Goal: Information Seeking & Learning: Check status

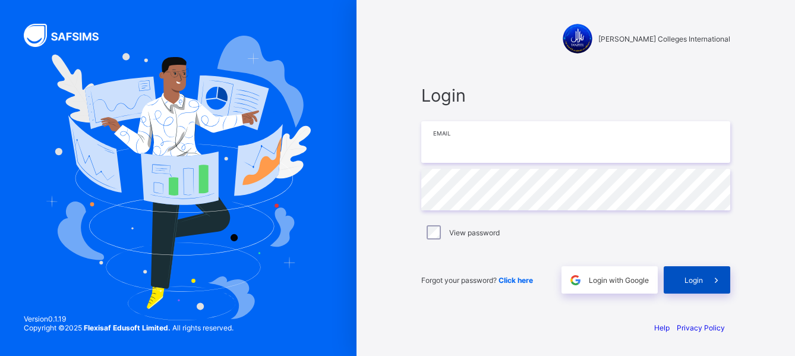
type input "**********"
click at [691, 281] on span "Login" at bounding box center [694, 280] width 18 height 9
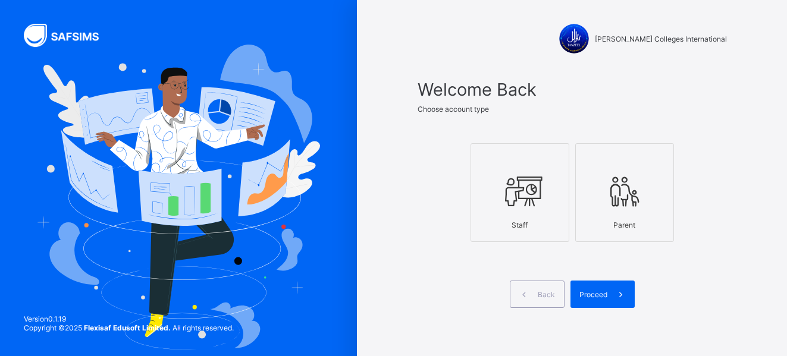
click at [503, 216] on div "Staff" at bounding box center [520, 225] width 86 height 21
click at [594, 291] on span "Proceed" at bounding box center [593, 294] width 28 height 9
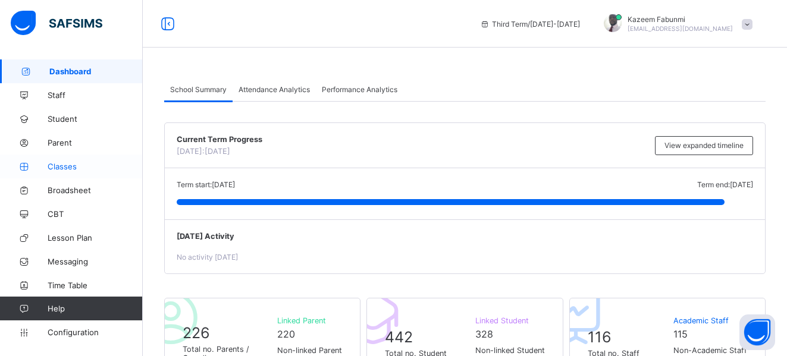
click at [61, 161] on link "Classes" at bounding box center [71, 167] width 143 height 24
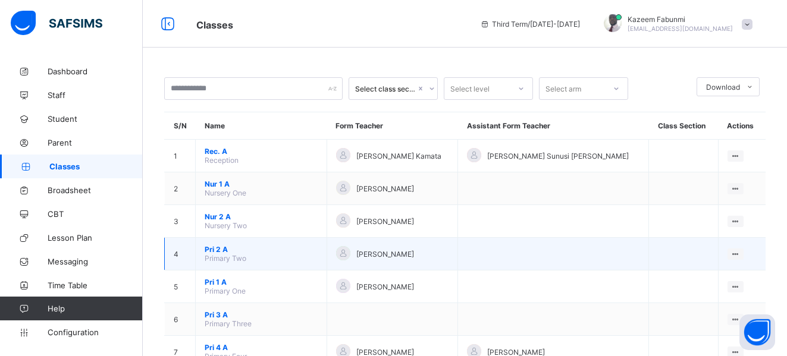
click at [213, 247] on span "Pri 2 A" at bounding box center [261, 249] width 113 height 9
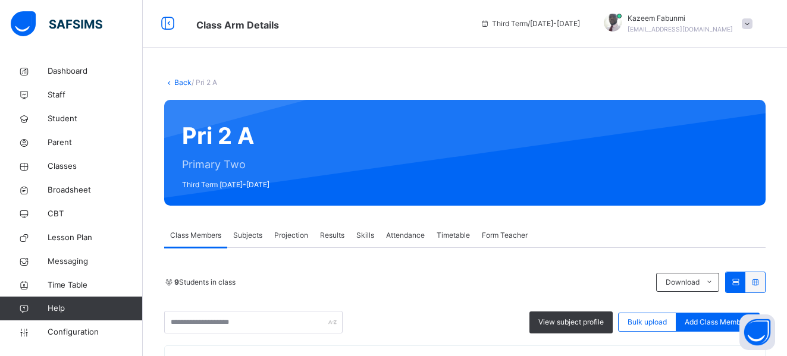
click at [334, 235] on span "Results" at bounding box center [332, 235] width 24 height 11
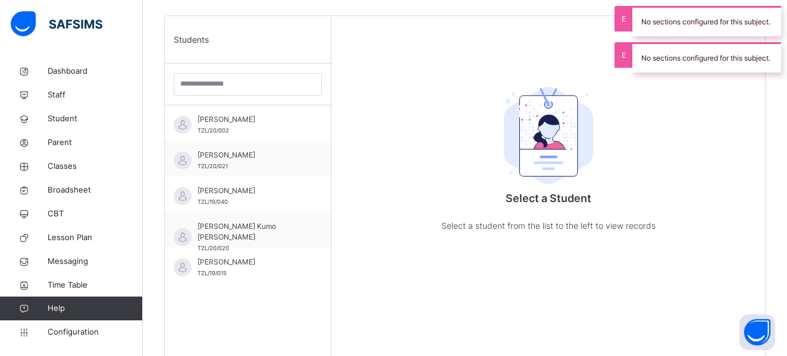
scroll to position [285, 0]
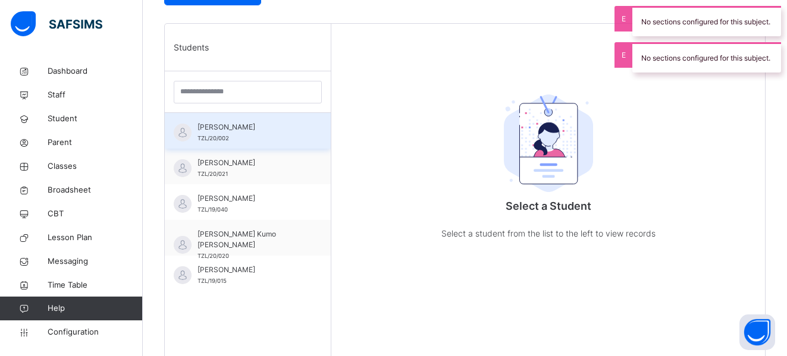
click at [218, 130] on span "Abdullah Abideen" at bounding box center [250, 127] width 106 height 11
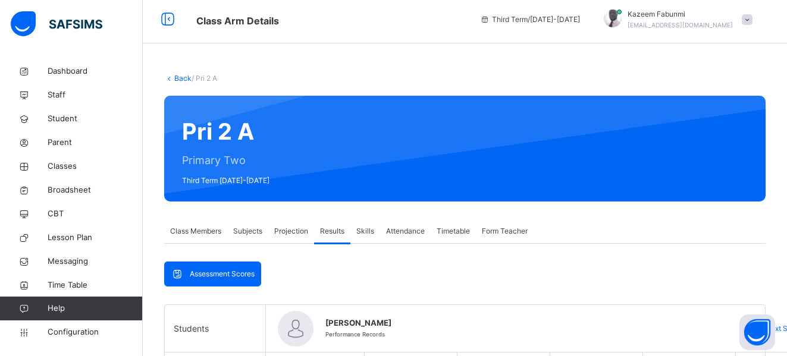
scroll to position [0, 0]
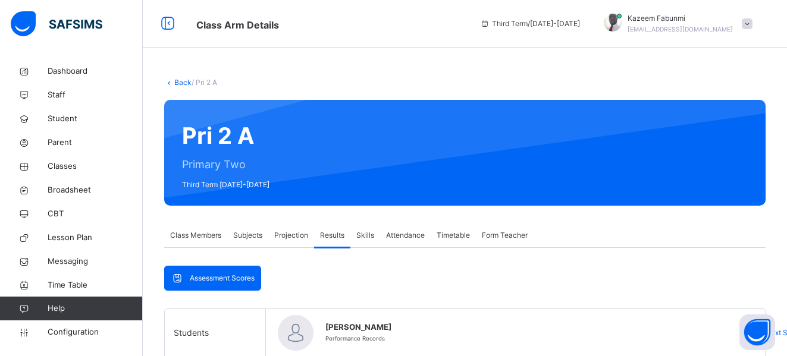
click at [184, 81] on link "Back" at bounding box center [182, 82] width 17 height 9
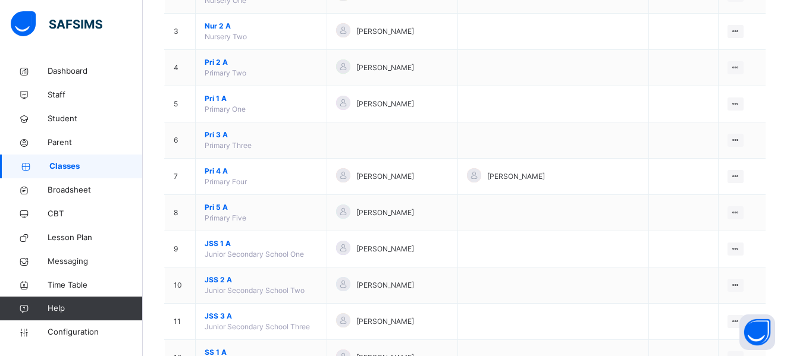
scroll to position [205, 0]
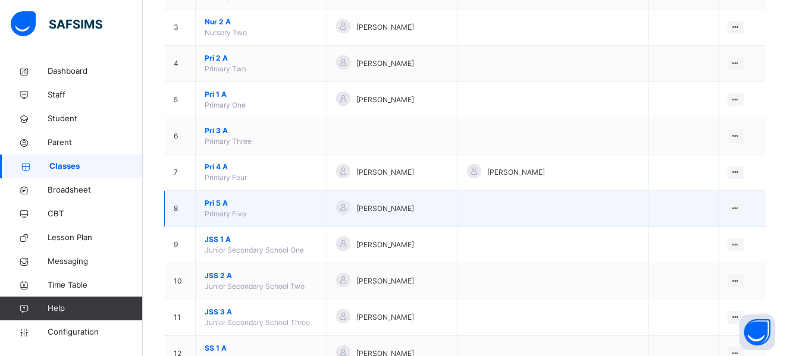
click at [215, 202] on span "Pri 5 A" at bounding box center [261, 203] width 113 height 11
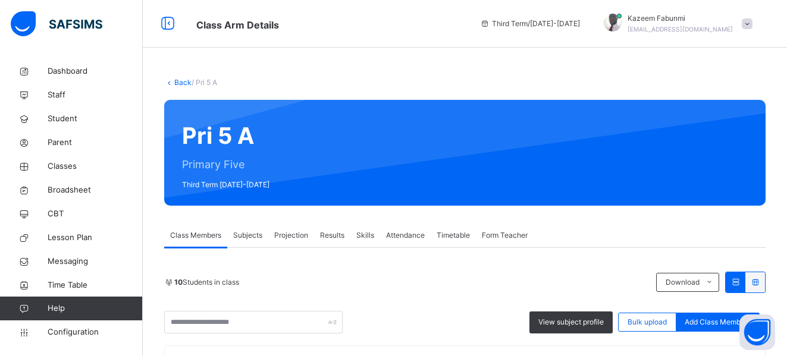
click at [331, 234] on span "Results" at bounding box center [332, 235] width 24 height 11
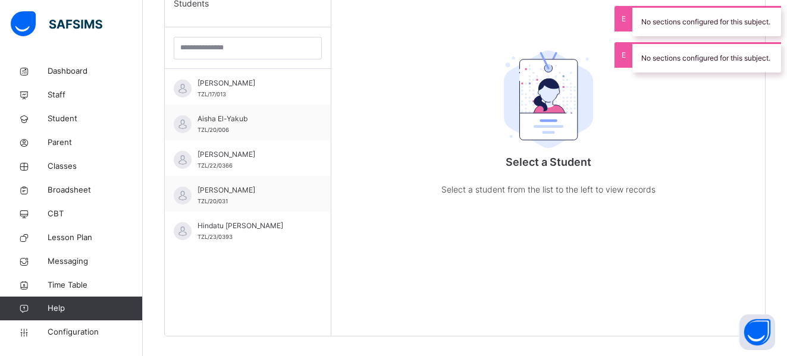
scroll to position [297, 0]
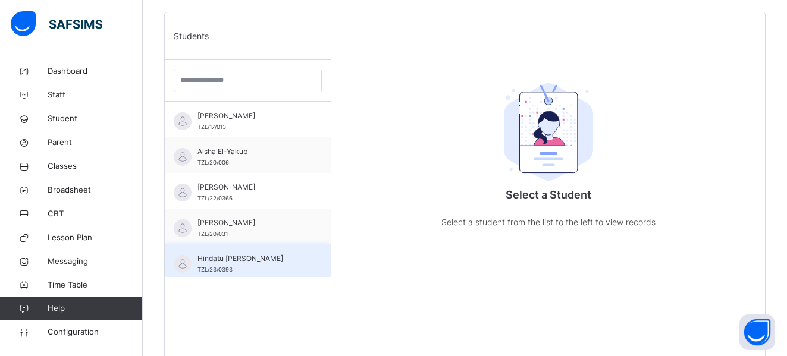
click at [206, 259] on span "Hindatu Ahmad Abdullahi" at bounding box center [250, 258] width 106 height 11
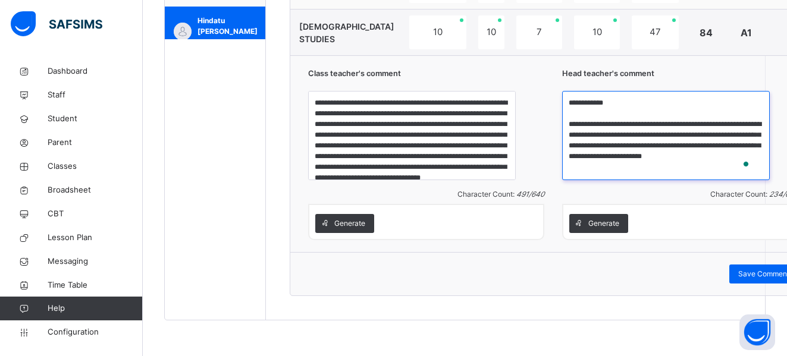
scroll to position [8, 0]
click at [178, 81] on div "Students Adamu Abdullahi TZL/17/013 Aisha El-Yakub TZL/20/006 Al-Amin Afolabi Y…" at bounding box center [215, 47] width 101 height 545
click at [181, 82] on div "Students Adamu Abdullahi TZL/17/013 Aisha El-Yakub TZL/20/006 Al-Amin Afolabi Y…" at bounding box center [215, 47] width 101 height 545
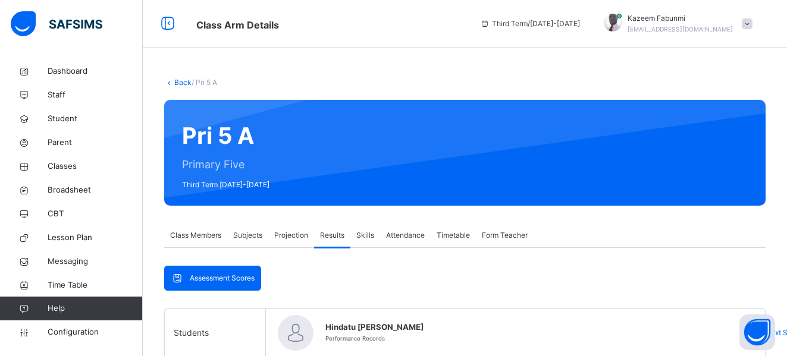
scroll to position [42, 0]
click at [184, 80] on link "Back" at bounding box center [182, 82] width 17 height 9
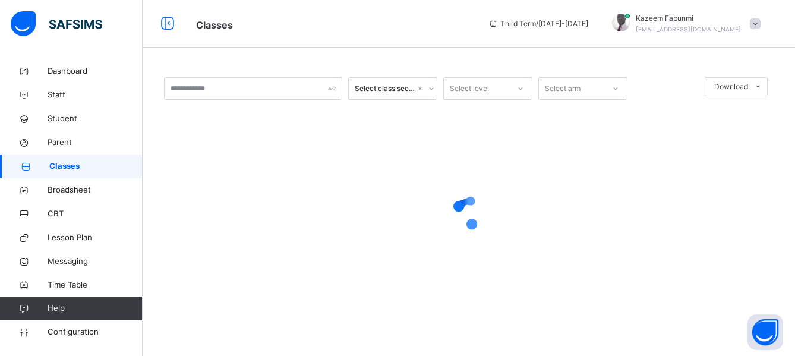
click at [784, 209] on div "Select class section Select level Select arm Download Pdf Report Excel Report ×…" at bounding box center [469, 201] width 653 height 284
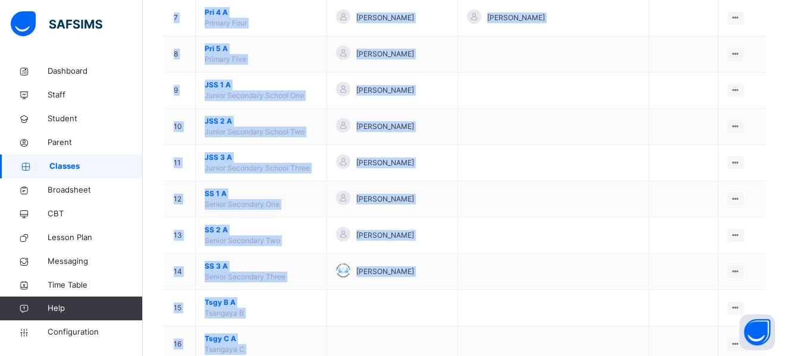
scroll to position [395, 0]
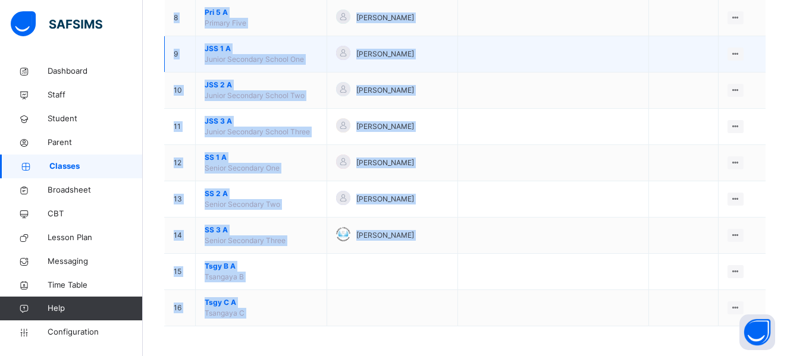
click at [212, 53] on span "JSS 1 A" at bounding box center [261, 48] width 113 height 11
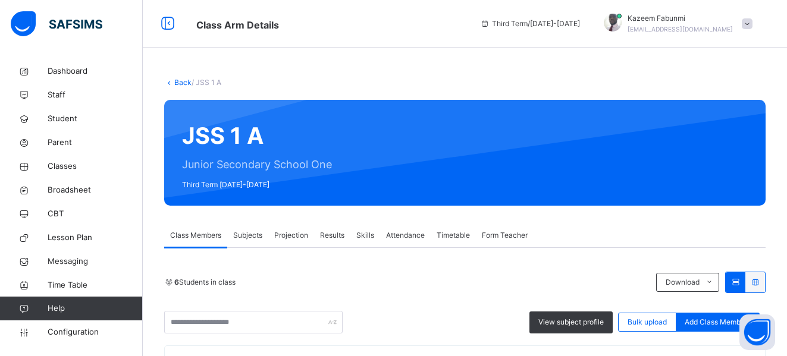
click at [333, 235] on span "Results" at bounding box center [332, 235] width 24 height 11
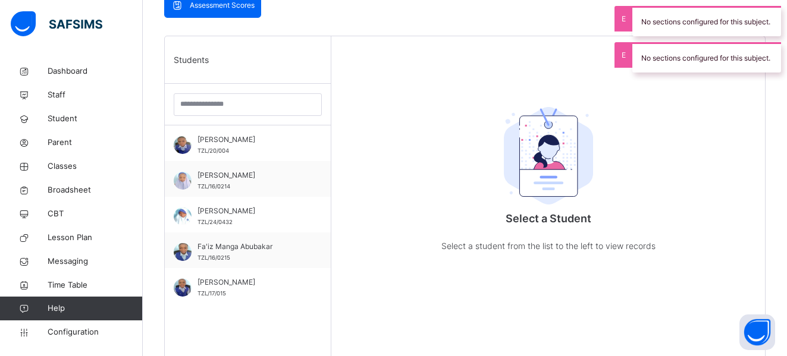
scroll to position [39, 0]
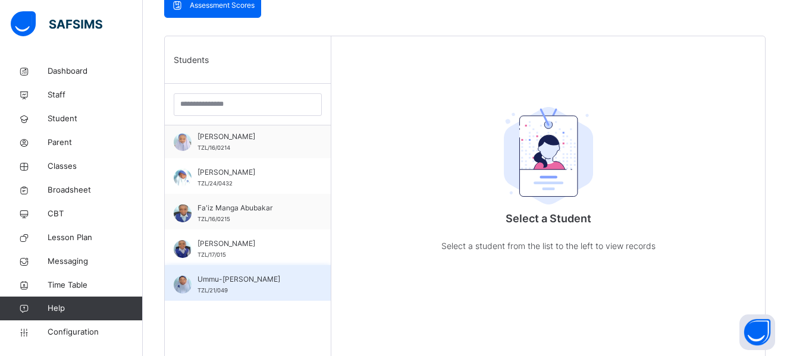
click at [223, 278] on span "Ummu-Salma Salisu" at bounding box center [250, 279] width 106 height 11
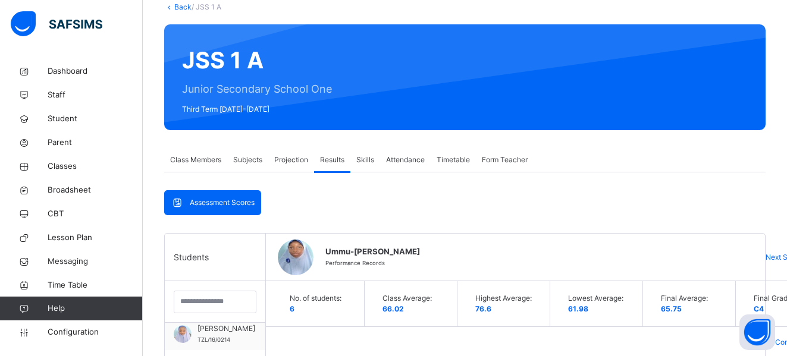
scroll to position [62, 0]
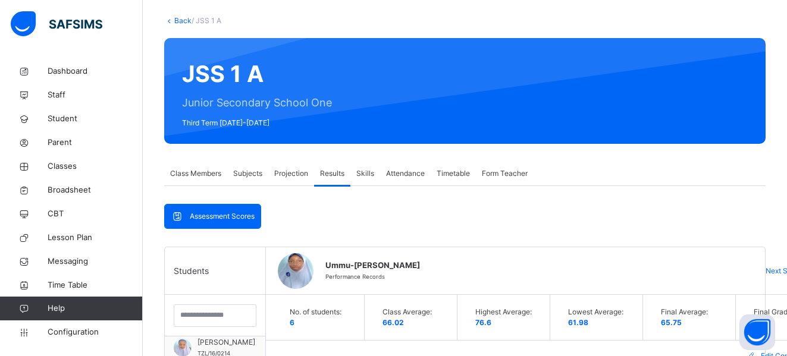
click at [181, 18] on link "Back" at bounding box center [182, 20] width 17 height 9
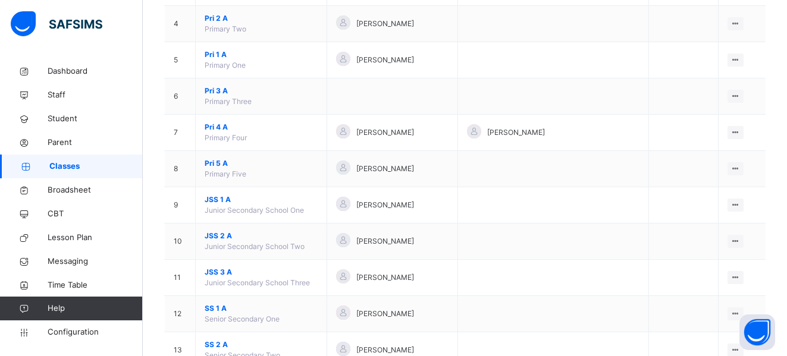
scroll to position [250, 0]
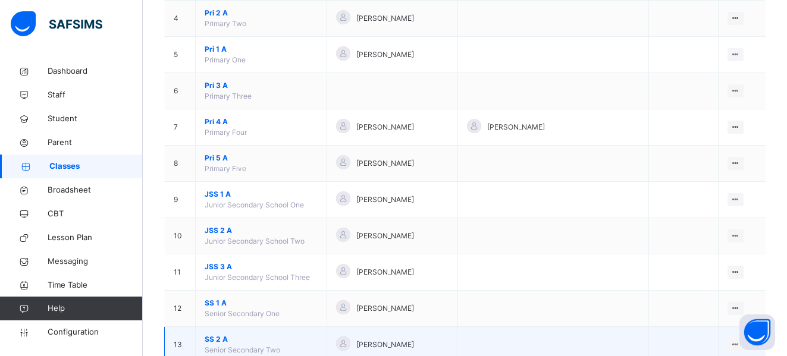
click at [210, 338] on span "SS 2 A" at bounding box center [261, 339] width 113 height 11
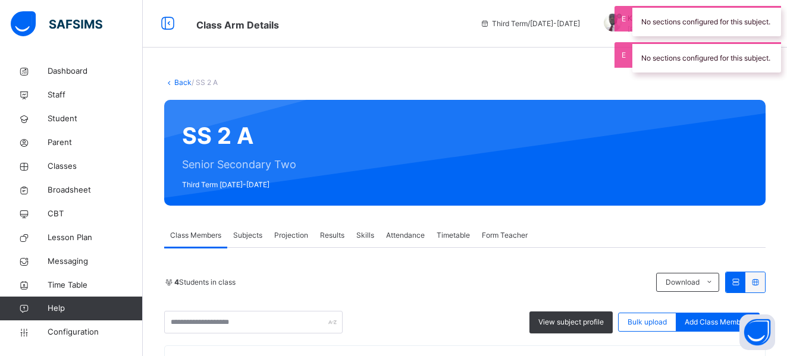
click at [333, 237] on span "Results" at bounding box center [332, 235] width 24 height 11
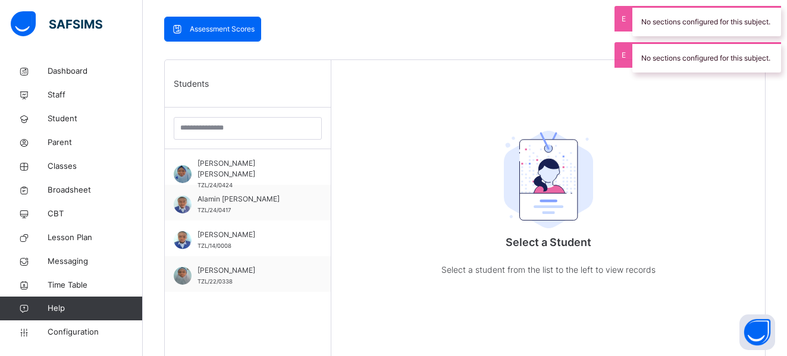
scroll to position [283, 0]
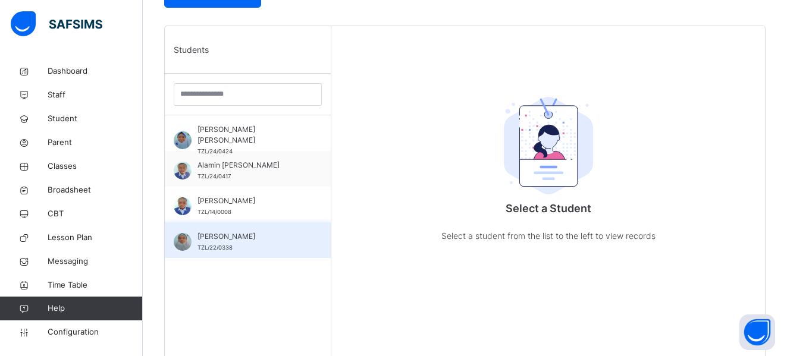
click at [213, 235] on span "Halima Lawal" at bounding box center [250, 236] width 106 height 11
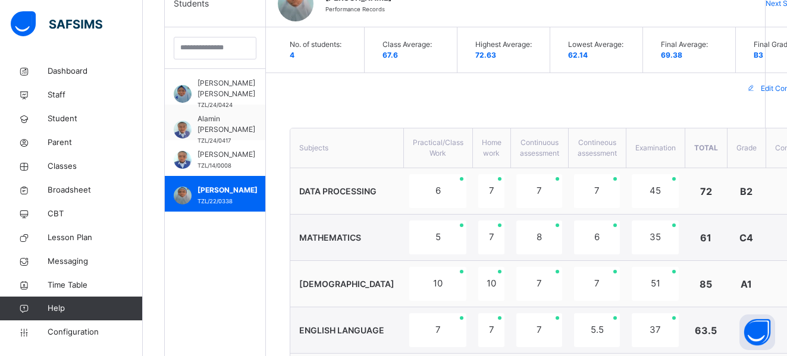
scroll to position [327, 0]
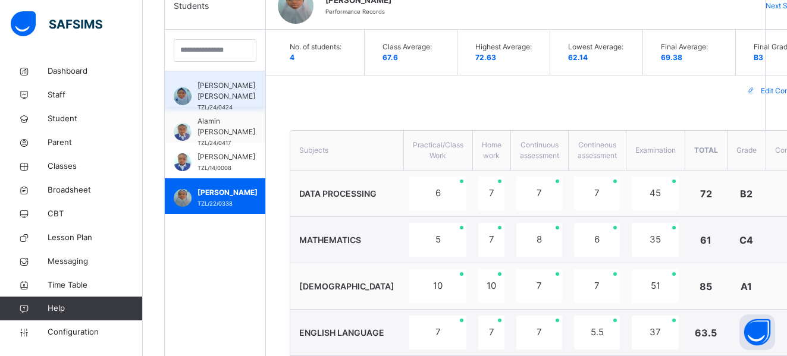
click at [208, 94] on span "AISHA IBRAHIM BASHIR" at bounding box center [226, 90] width 58 height 21
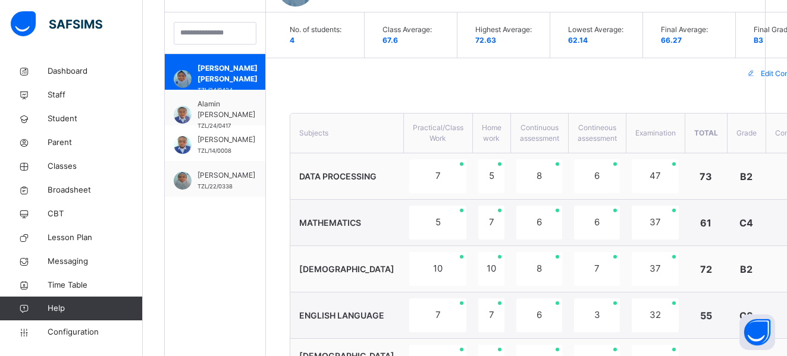
scroll to position [362, 0]
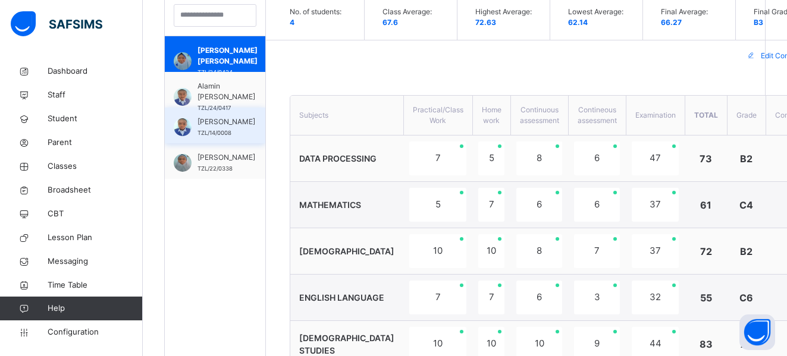
click at [207, 124] on span "Ammar Manga Abubakar" at bounding box center [226, 122] width 58 height 11
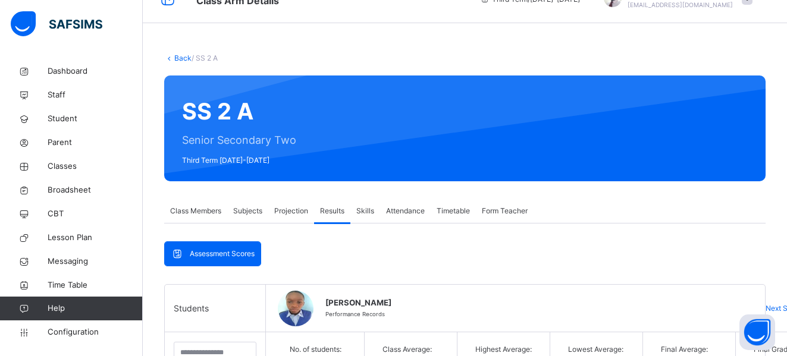
scroll to position [22, 0]
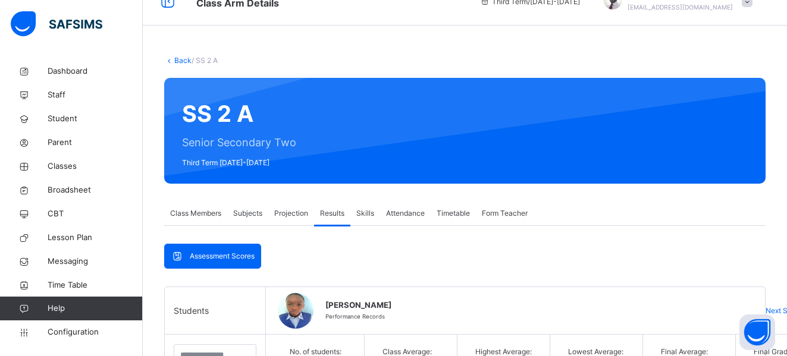
click at [186, 59] on link "Back" at bounding box center [182, 60] width 17 height 9
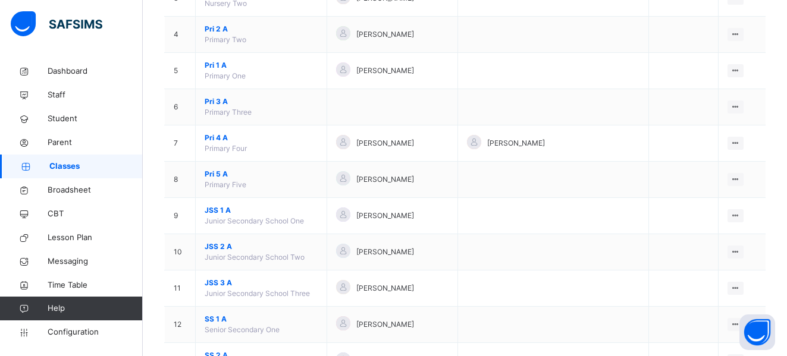
scroll to position [243, 0]
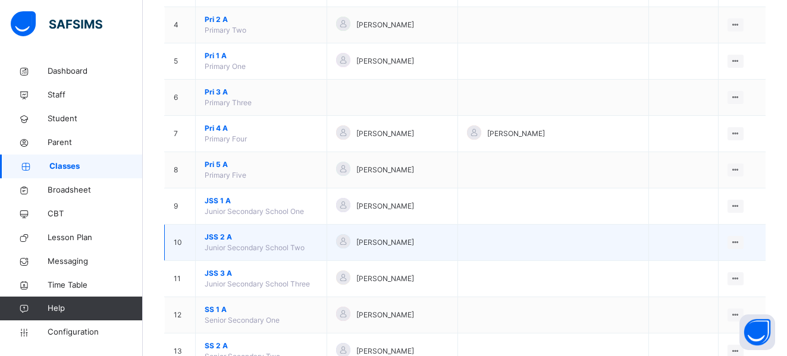
click at [212, 236] on span "JSS 2 A" at bounding box center [261, 237] width 113 height 11
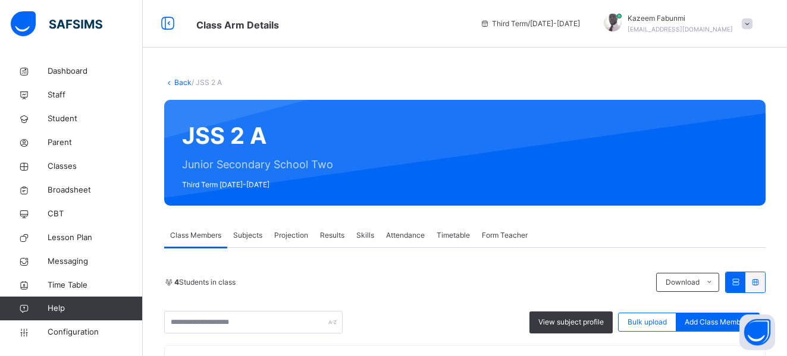
click at [326, 235] on span "Results" at bounding box center [332, 235] width 24 height 11
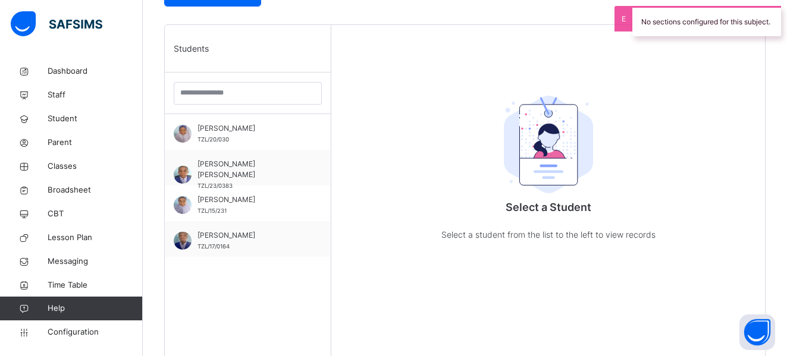
scroll to position [290, 0]
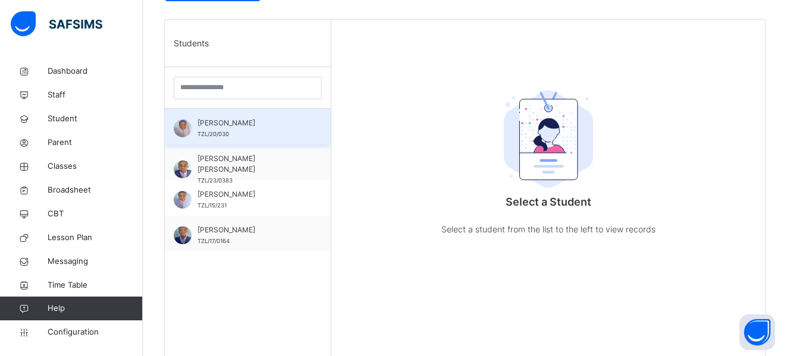
click at [209, 129] on div "Aisha Muhammad TZL/20/030" at bounding box center [250, 128] width 106 height 21
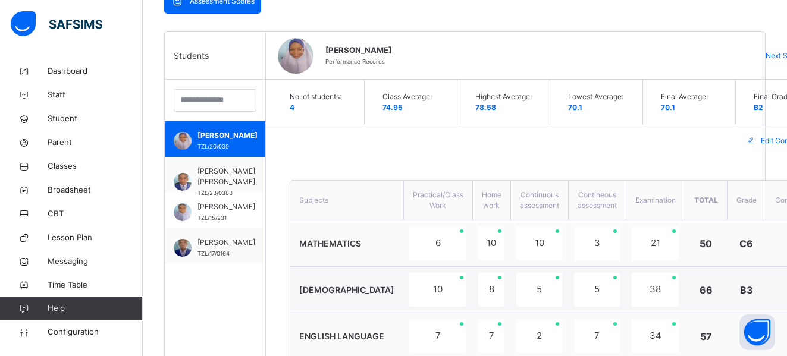
scroll to position [5, 0]
click at [209, 246] on span "Usman Bello" at bounding box center [226, 242] width 58 height 11
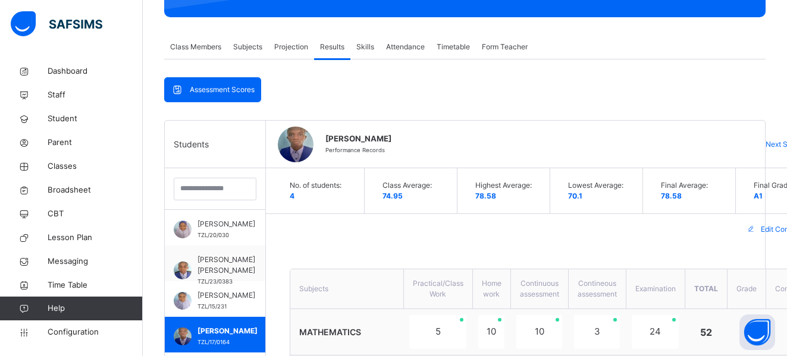
scroll to position [19, 0]
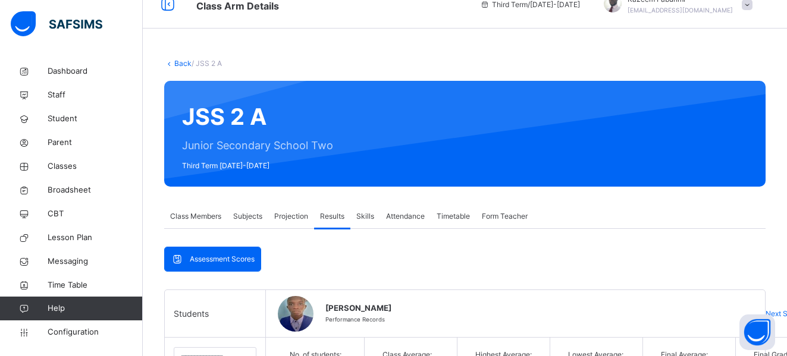
click at [181, 62] on link "Back" at bounding box center [182, 63] width 17 height 9
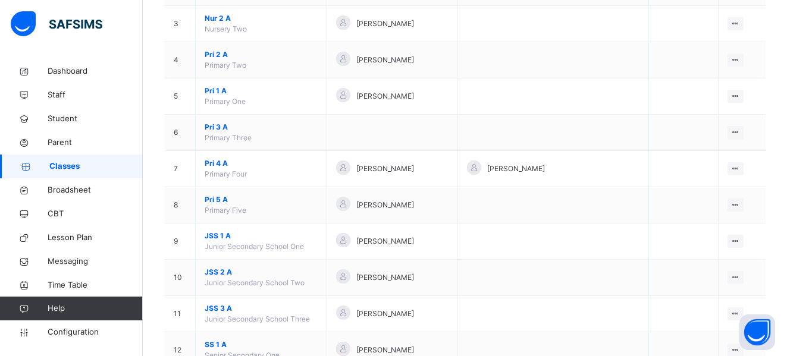
scroll to position [223, 0]
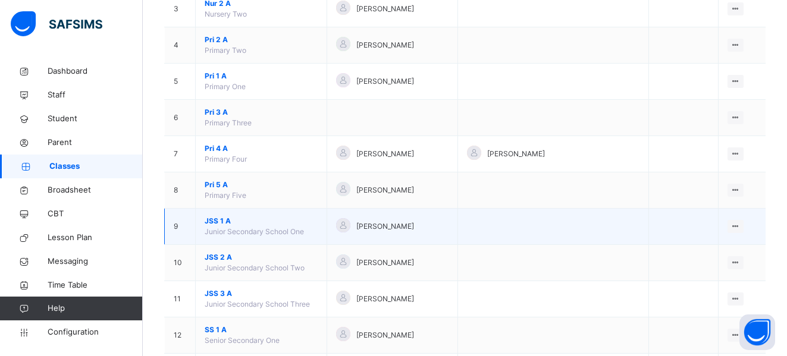
click at [214, 220] on span "JSS 1 A" at bounding box center [261, 221] width 113 height 11
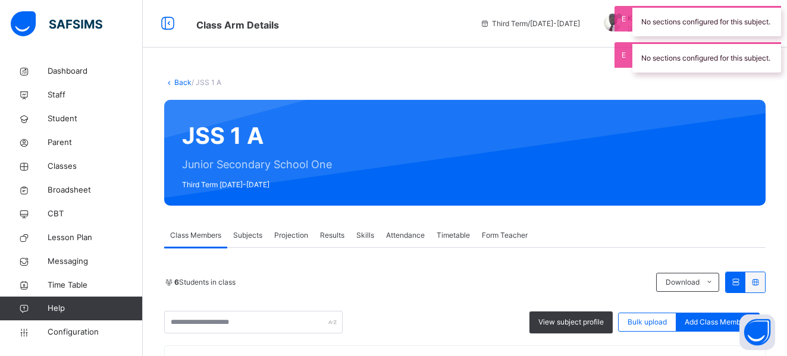
click at [327, 235] on span "Results" at bounding box center [332, 235] width 24 height 11
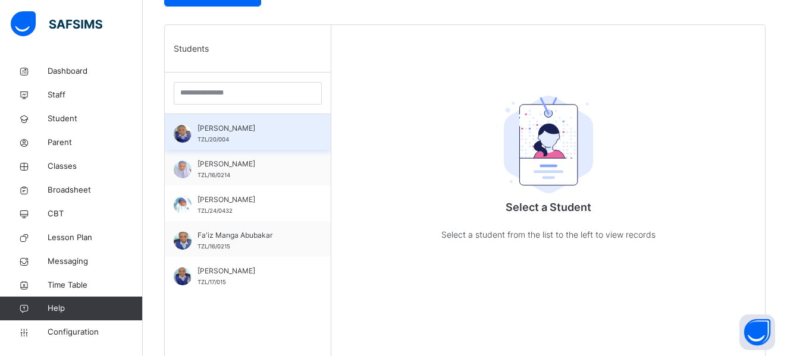
click at [216, 125] on span "Adam Hassan" at bounding box center [250, 128] width 106 height 11
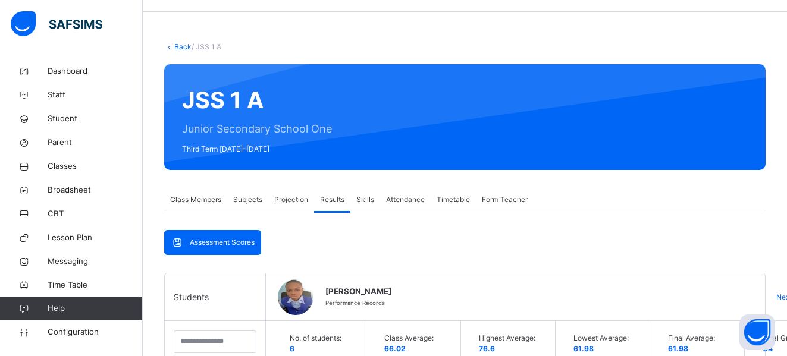
scroll to position [33, 0]
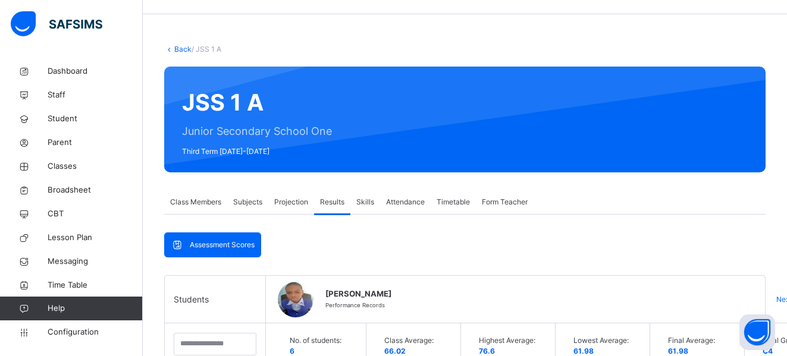
click at [177, 48] on link "Back" at bounding box center [182, 49] width 17 height 9
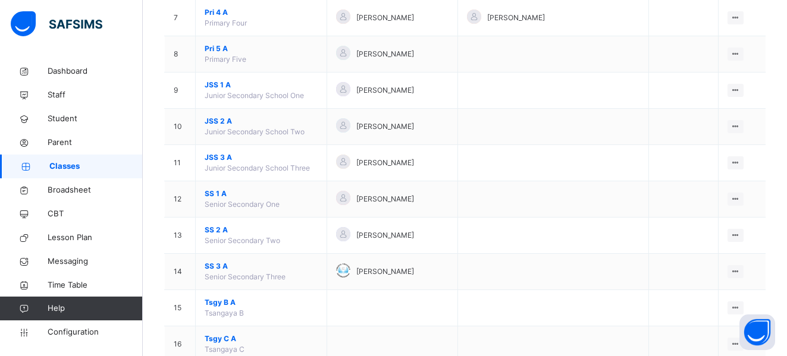
scroll to position [382, 0]
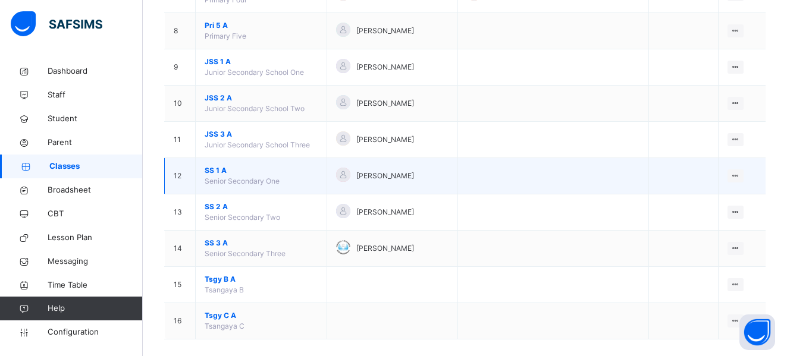
click at [210, 168] on span "SS 1 A" at bounding box center [261, 170] width 113 height 11
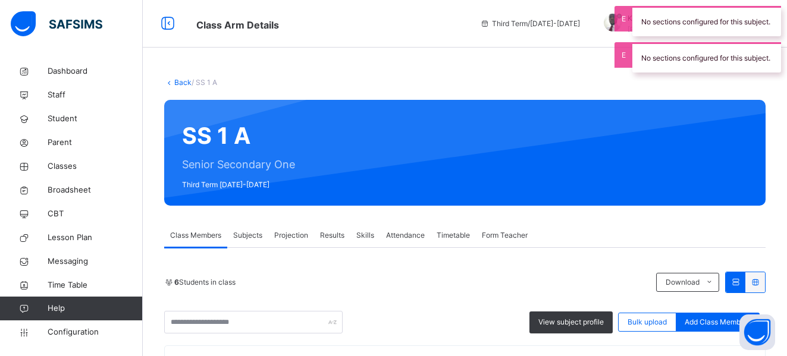
click at [331, 234] on span "Results" at bounding box center [332, 235] width 24 height 11
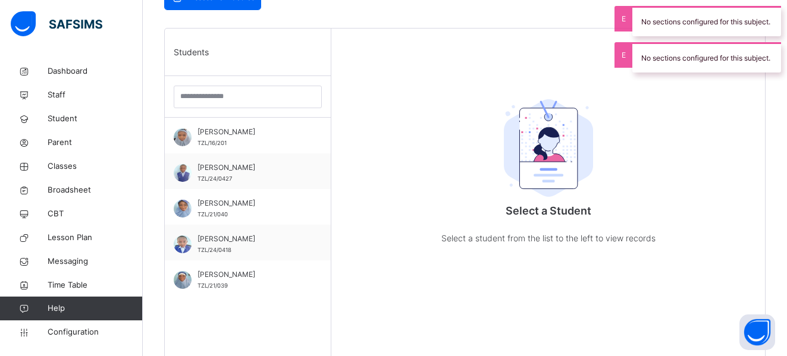
scroll to position [39, 0]
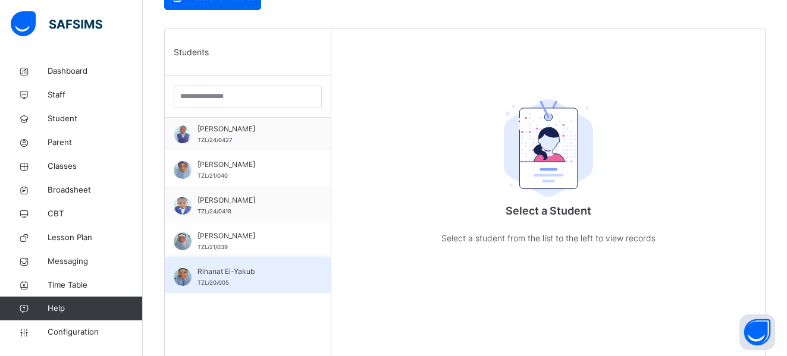
click at [207, 273] on span "Rihanat El-Yakub" at bounding box center [250, 271] width 106 height 11
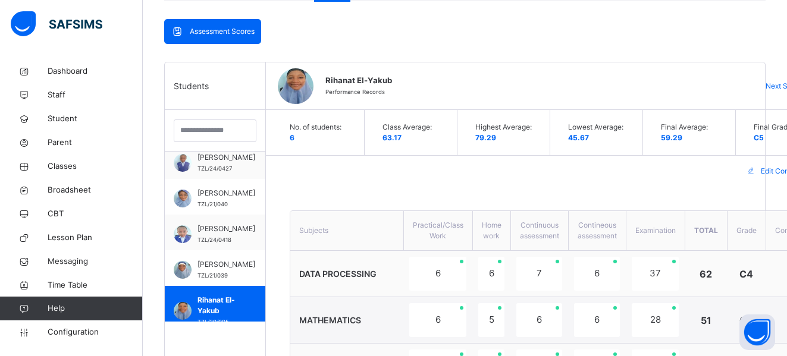
scroll to position [0, 0]
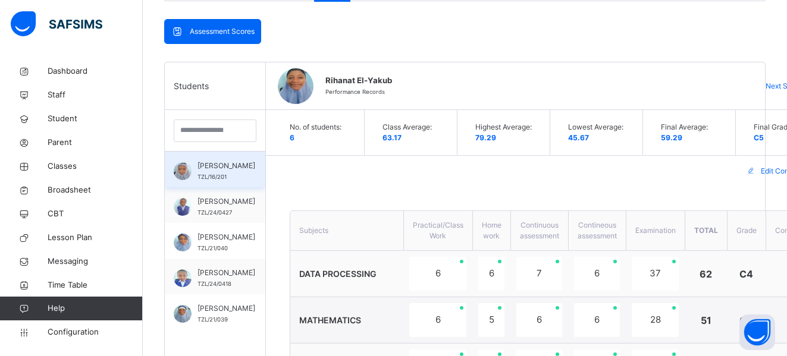
click at [207, 164] on span "Asmau Nafiu Muhammad" at bounding box center [226, 166] width 58 height 11
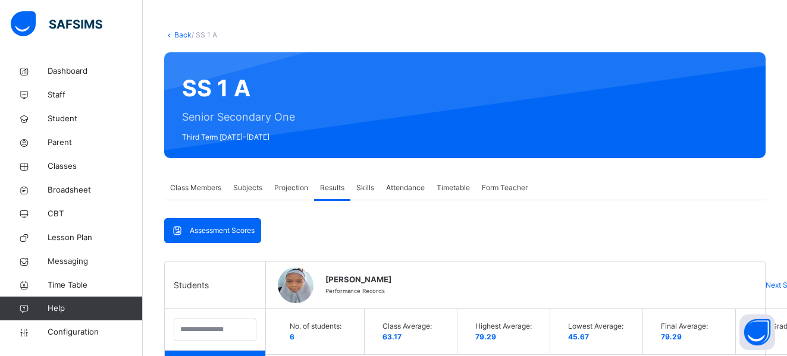
scroll to position [29, 0]
